Goal: Information Seeking & Learning: Learn about a topic

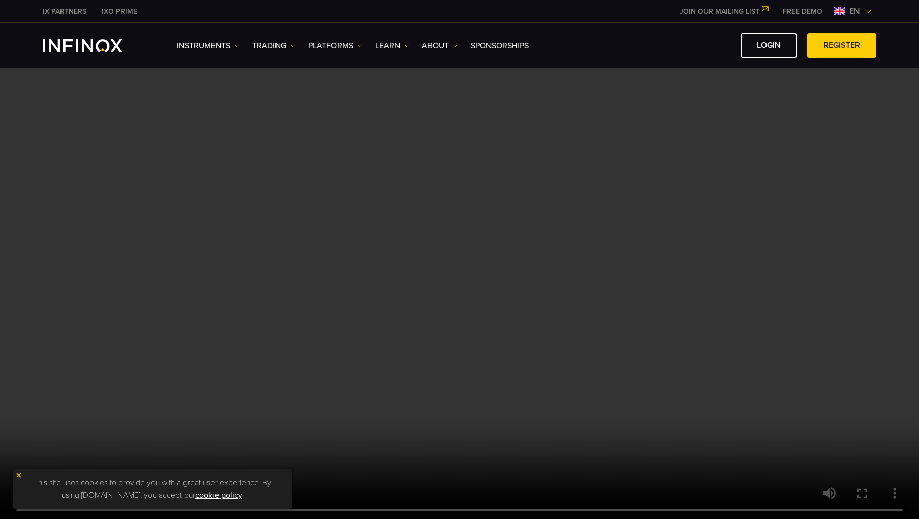
click at [865, 14] on img at bounding box center [868, 11] width 8 height 8
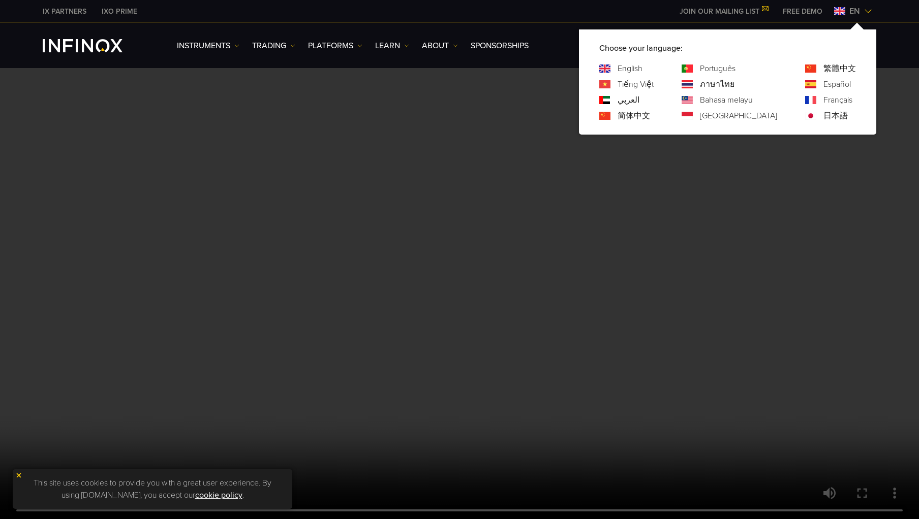
click at [734, 84] on link "ภาษาไทย" at bounding box center [717, 84] width 35 height 12
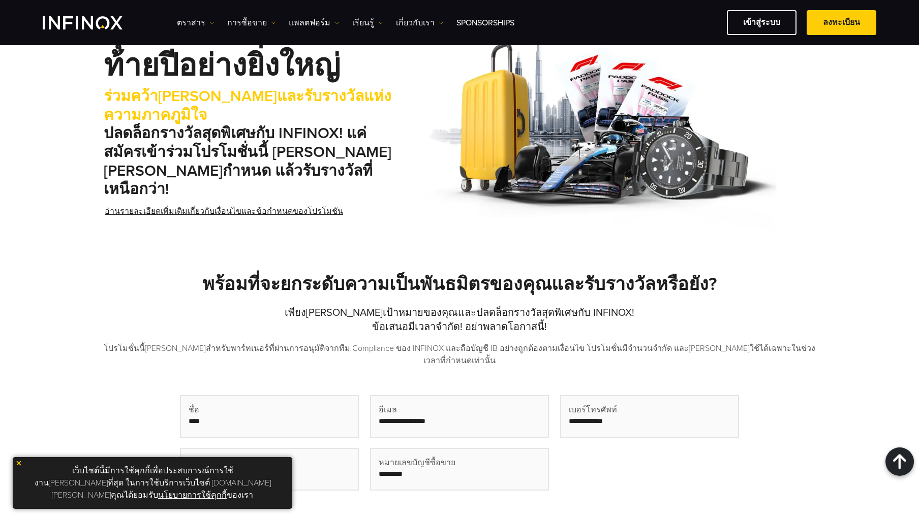
scroll to position [534, 0]
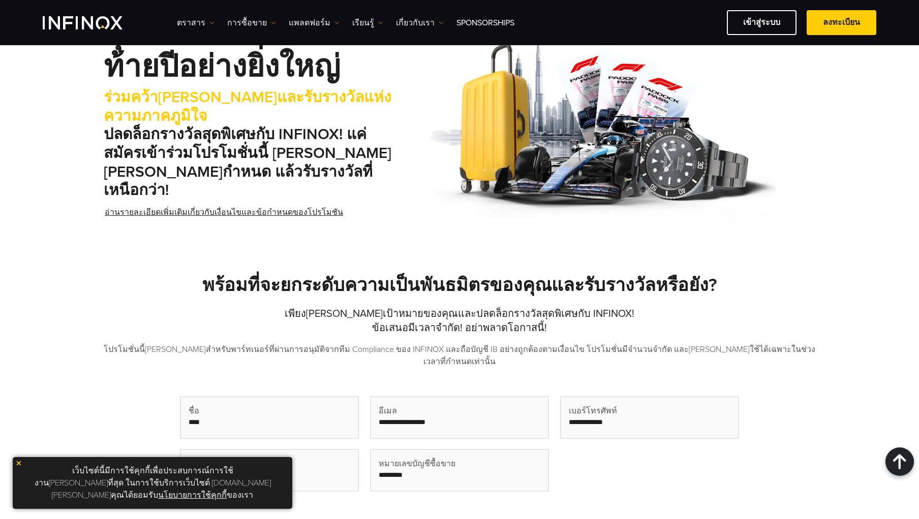
click at [236, 225] on link "อ่านรายละเอียดเพิ่มเติมเกี่ยวกับเงื่อนไขและข้อกำหนดของโปรโมชัน" at bounding box center [224, 212] width 240 height 25
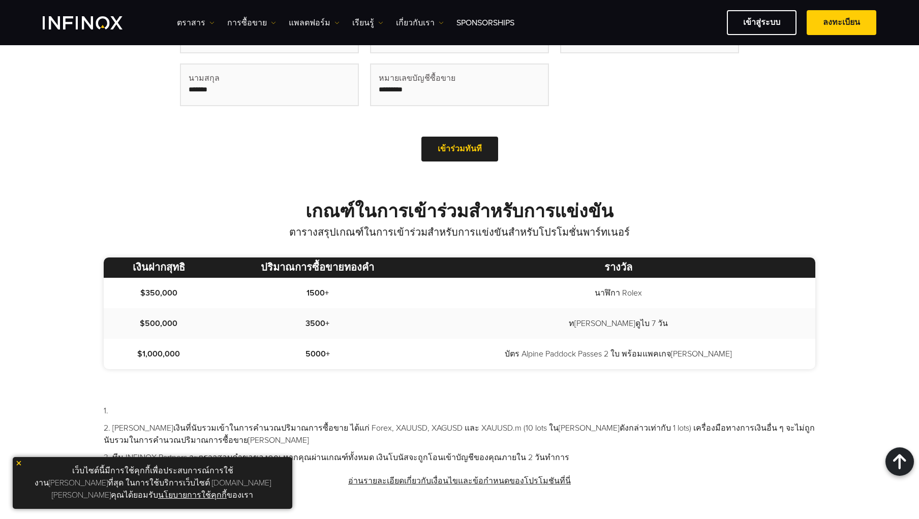
scroll to position [923, 0]
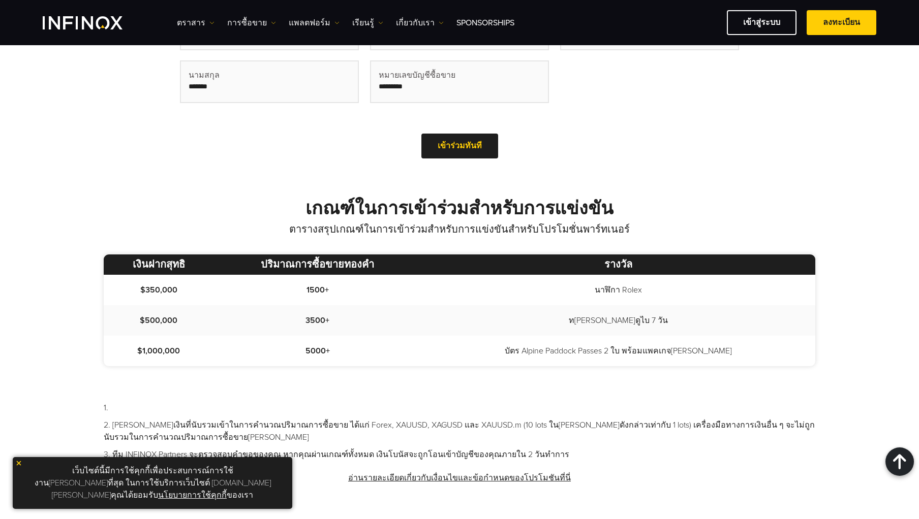
click at [574, 363] on td "บัตร Alpine Paddock Passes 2 ใบ พร้อมแพคเกจ[PERSON_NAME]" at bounding box center [618, 351] width 394 height 30
drag, startPoint x: 139, startPoint y: 359, endPoint x: 214, endPoint y: 365, distance: 75.4
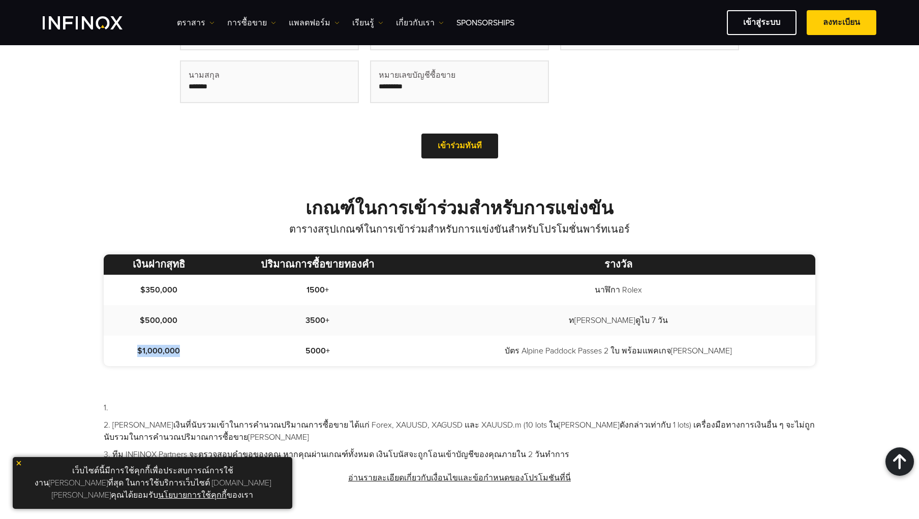
click at [213, 366] on td "$1,000,000" at bounding box center [159, 351] width 110 height 30
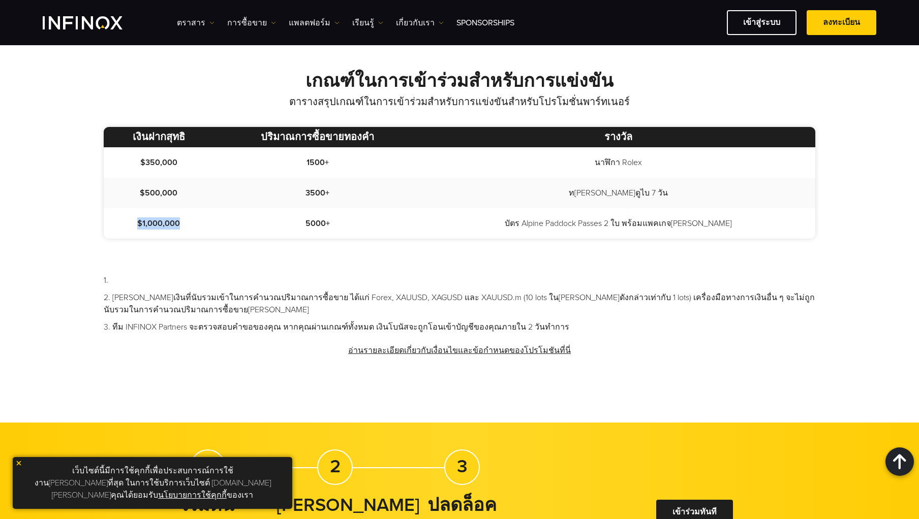
scroll to position [1044, 0]
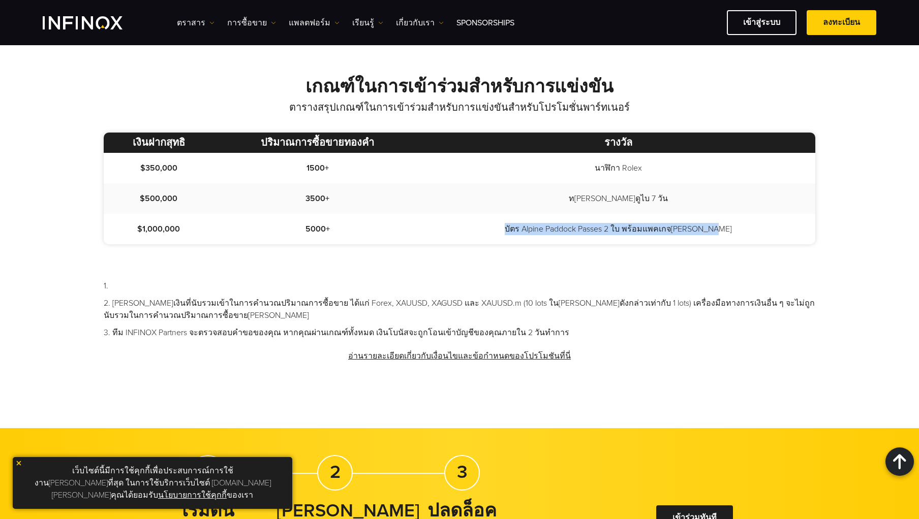
drag, startPoint x: 530, startPoint y: 241, endPoint x: 602, endPoint y: 245, distance: 71.8
click at [602, 244] on td "บัตร Alpine Paddock Passes 2 ใบ พร้อมแพคเกจ[PERSON_NAME]" at bounding box center [618, 229] width 394 height 30
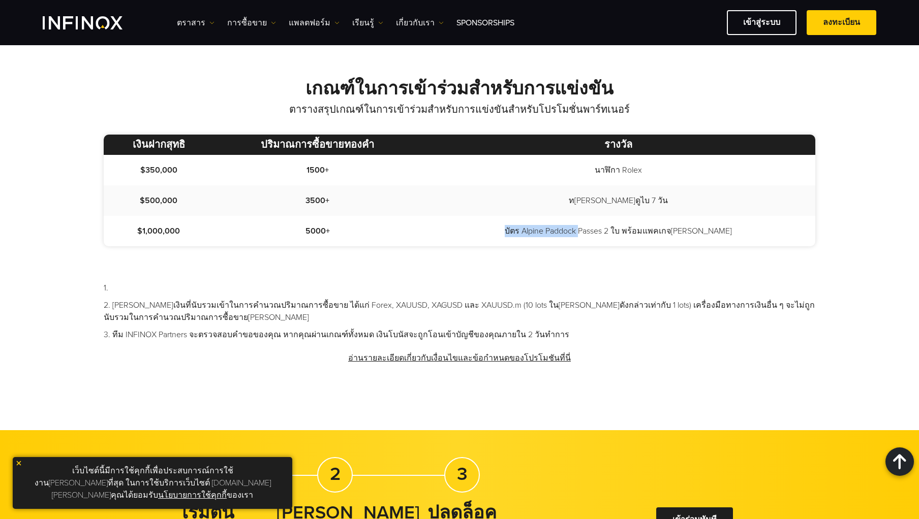
scroll to position [0, 0]
drag, startPoint x: 652, startPoint y: 240, endPoint x: 709, endPoint y: 250, distance: 57.3
click at [709, 246] on td "บัตร Alpine Paddock Passes 2 ใบ พร้อมแพคเกจ[PERSON_NAME]" at bounding box center [618, 231] width 394 height 30
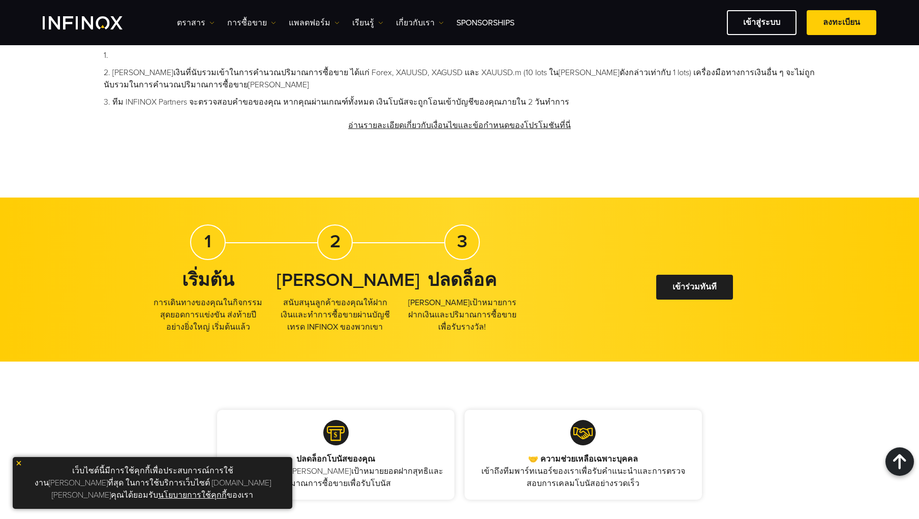
scroll to position [1185, 0]
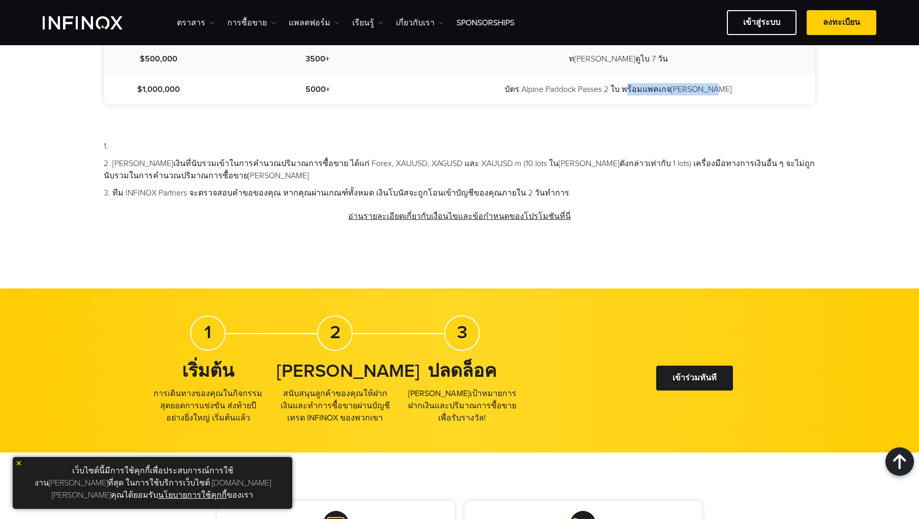
click at [525, 227] on link "อ่านรายละเอียดเกี่ยวกับเงื่อนไขและข้อกำหนดของโปรโมชันที่นี่" at bounding box center [459, 216] width 225 height 25
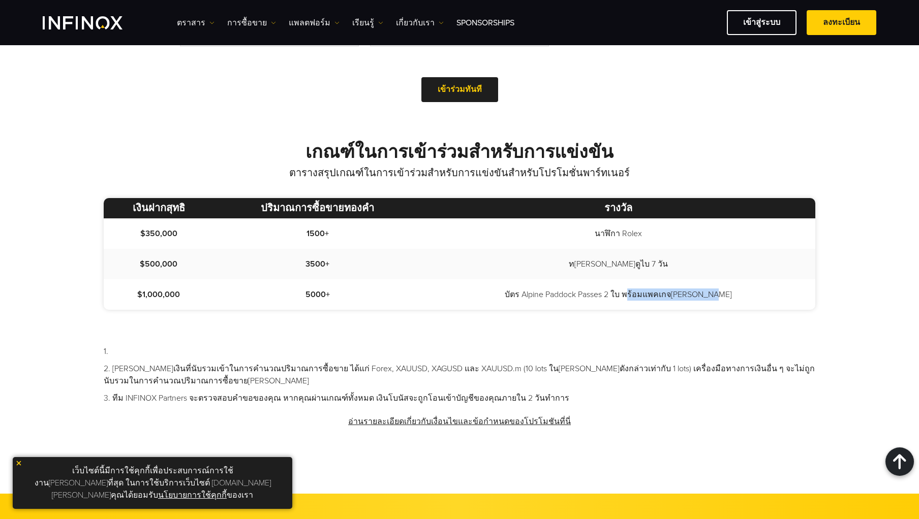
scroll to position [955, 0]
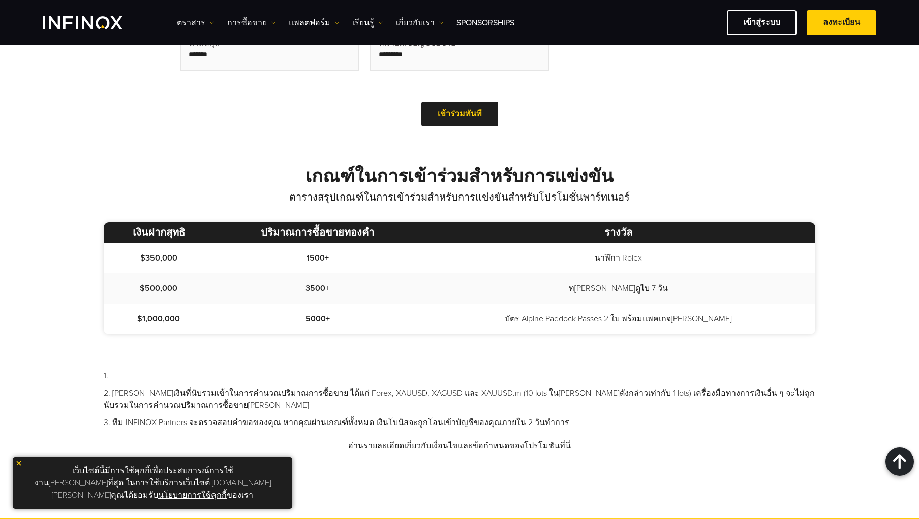
click at [297, 188] on h2 "เกณฑ์ในการเข้าร่วมสำหรับการแข่งขัน" at bounding box center [459, 177] width 711 height 22
drag, startPoint x: 138, startPoint y: 326, endPoint x: 561, endPoint y: 319, distance: 423.3
click at [561, 319] on tr "$1,000,000 5000+ บัตร Alpine Paddock Passes 2 ใบ พร้อมแพคเกจท่องเที่ยว" at bounding box center [459, 319] width 711 height 30
drag, startPoint x: 568, startPoint y: 329, endPoint x: 703, endPoint y: 333, distance: 134.7
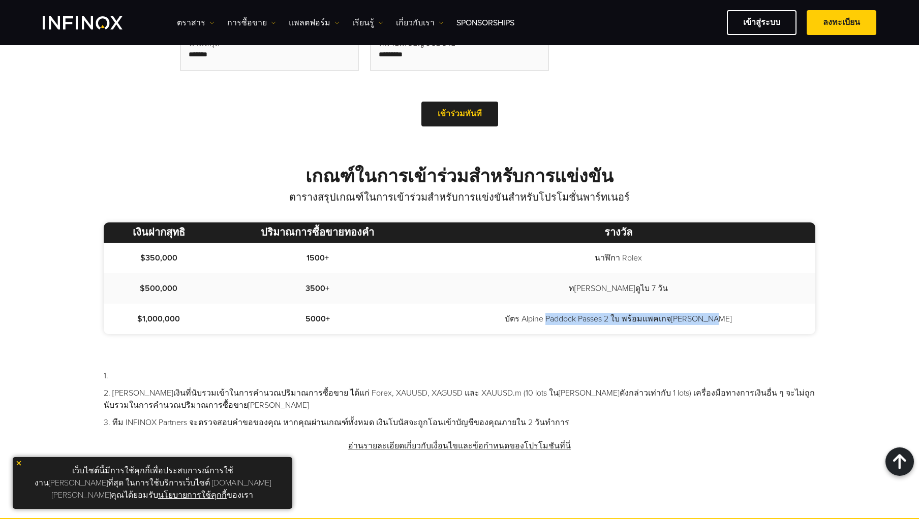
click at [705, 334] on td "บัตร Alpine Paddock Passes 2 ใบ พร้อมแพคเกจ[PERSON_NAME]" at bounding box center [618, 319] width 394 height 30
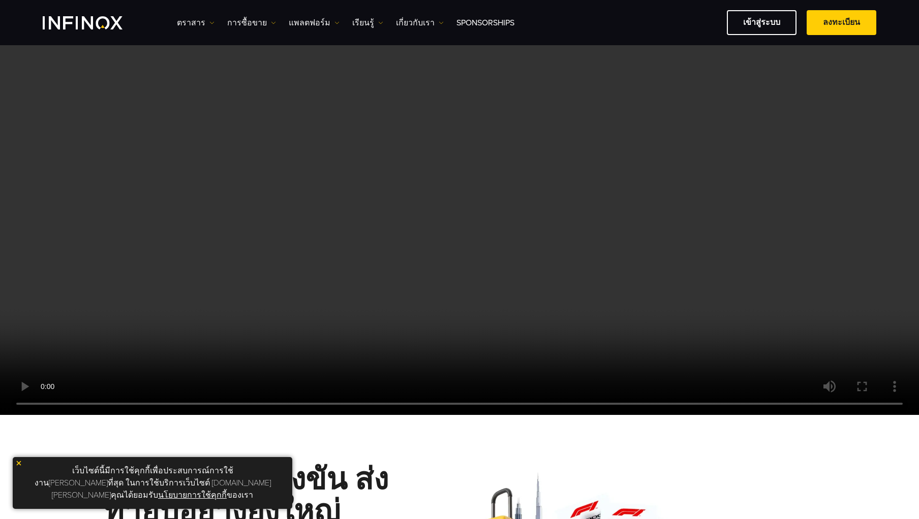
scroll to position [81, 0]
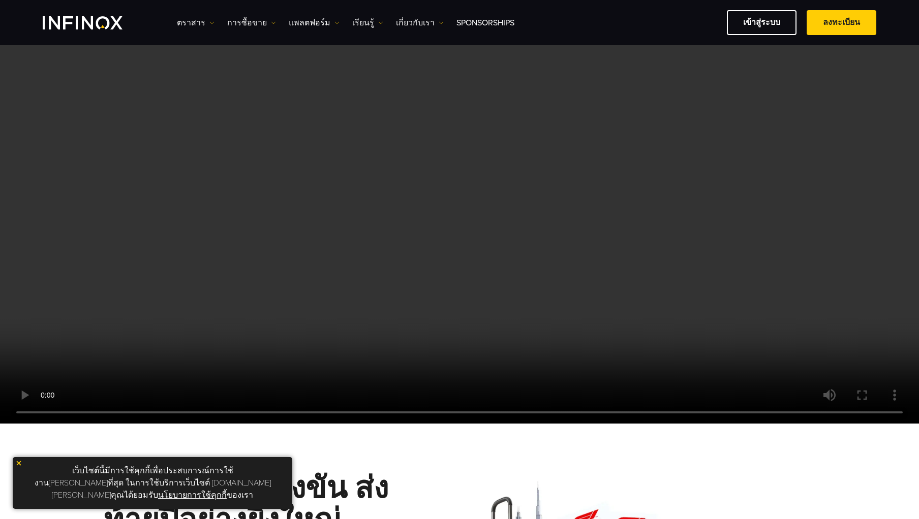
click at [19, 467] on img at bounding box center [18, 463] width 7 height 7
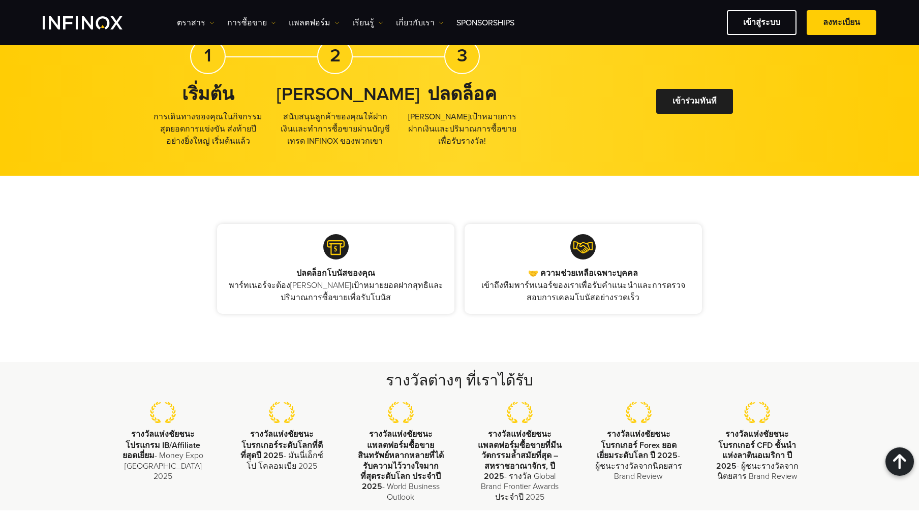
scroll to position [1640, 0]
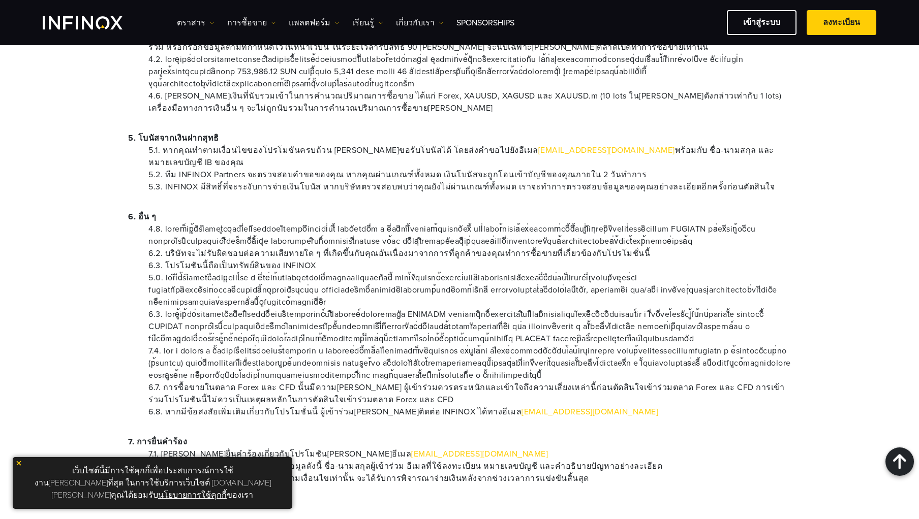
scroll to position [799, 0]
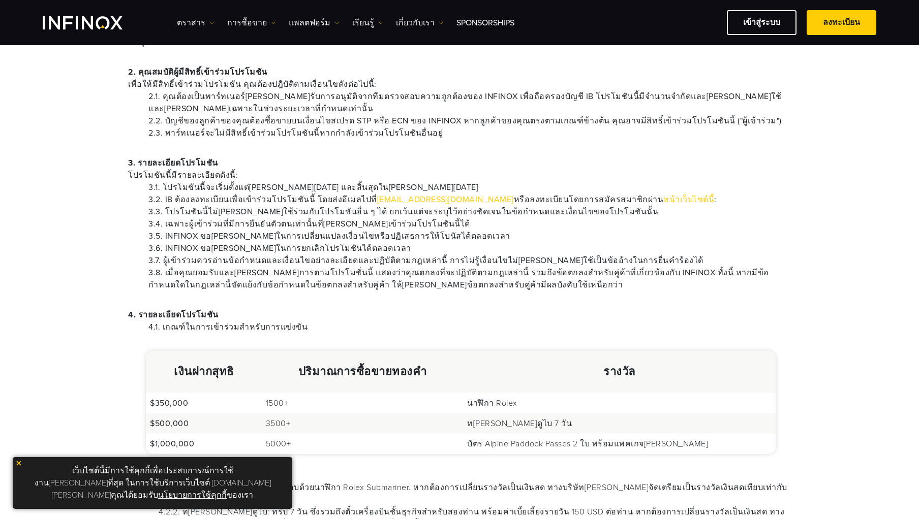
scroll to position [266, 0]
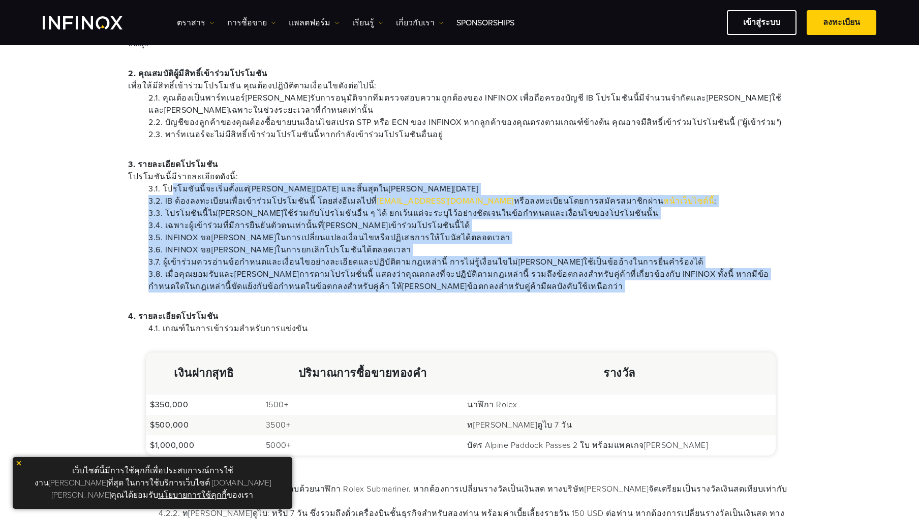
drag, startPoint x: 169, startPoint y: 176, endPoint x: 524, endPoint y: 293, distance: 373.4
click at [524, 293] on div "1. INFINOX ขอ[PERSON_NAME]ในการยกเลิกโปรโมชั่น "The End of the Year Partner Cha…" at bounding box center [459, 497] width 711 height 1175
